Goal: Book appointment/travel/reservation

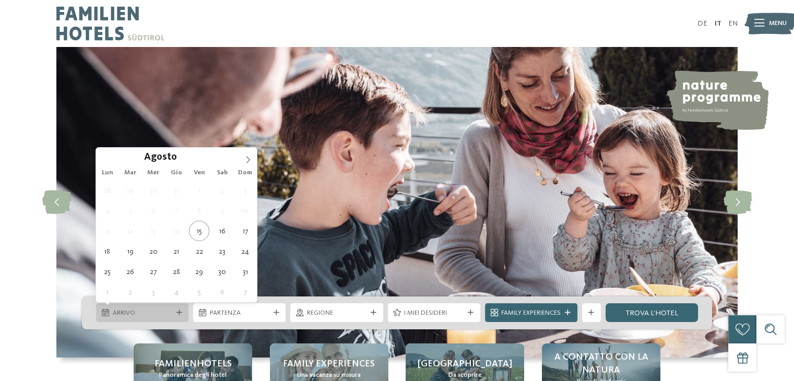
click at [134, 310] on span "Arrivo" at bounding box center [143, 313] width 60 height 9
type div "[DATE]"
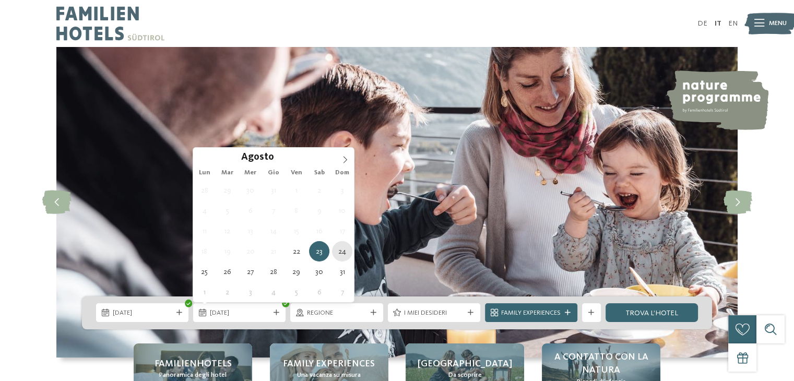
type div "[DATE]"
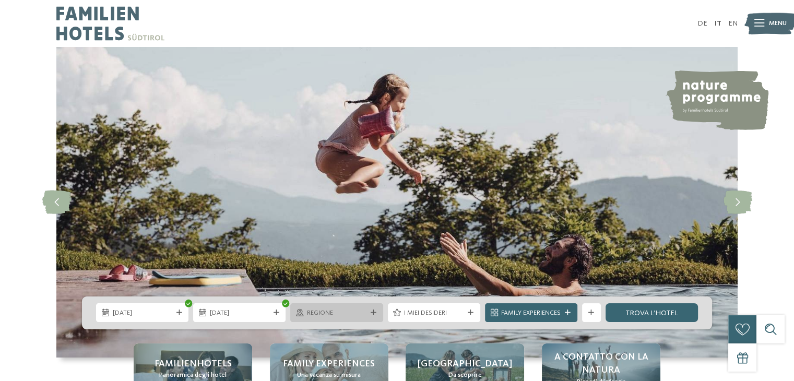
click at [327, 313] on span "Regione" at bounding box center [337, 313] width 60 height 9
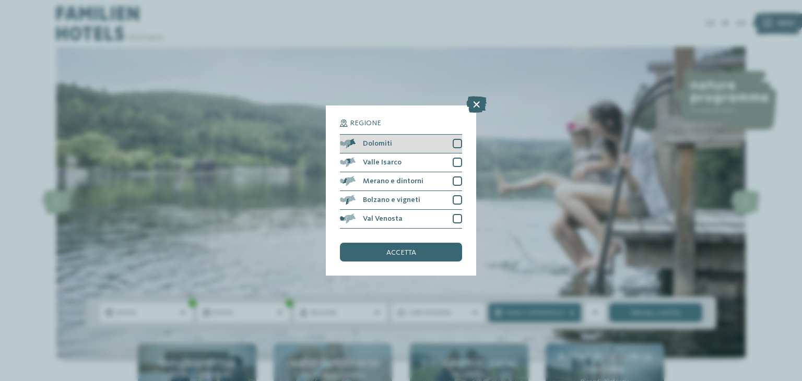
click at [456, 139] on div at bounding box center [457, 143] width 9 height 9
click at [385, 248] on div "accetta" at bounding box center [401, 252] width 122 height 19
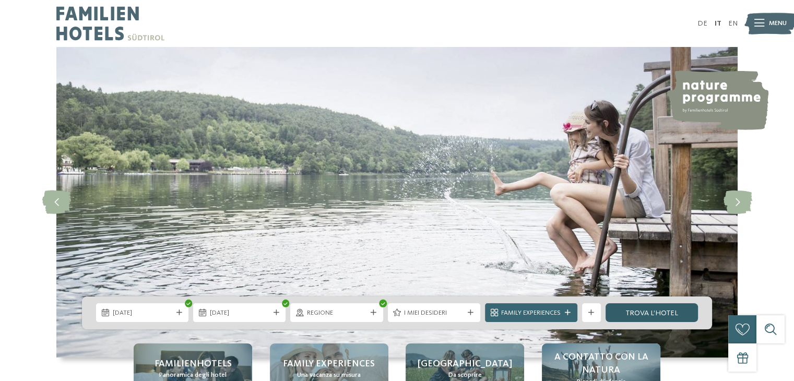
click at [650, 320] on link "trova l’hotel" at bounding box center [652, 312] width 92 height 19
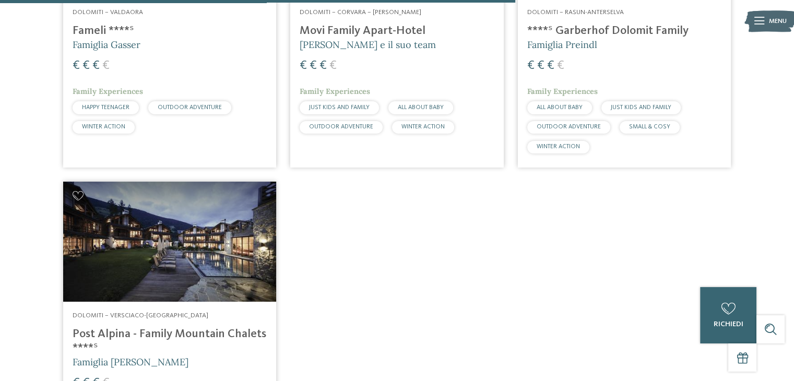
scroll to position [1134, 0]
